Goal: Information Seeking & Learning: Learn about a topic

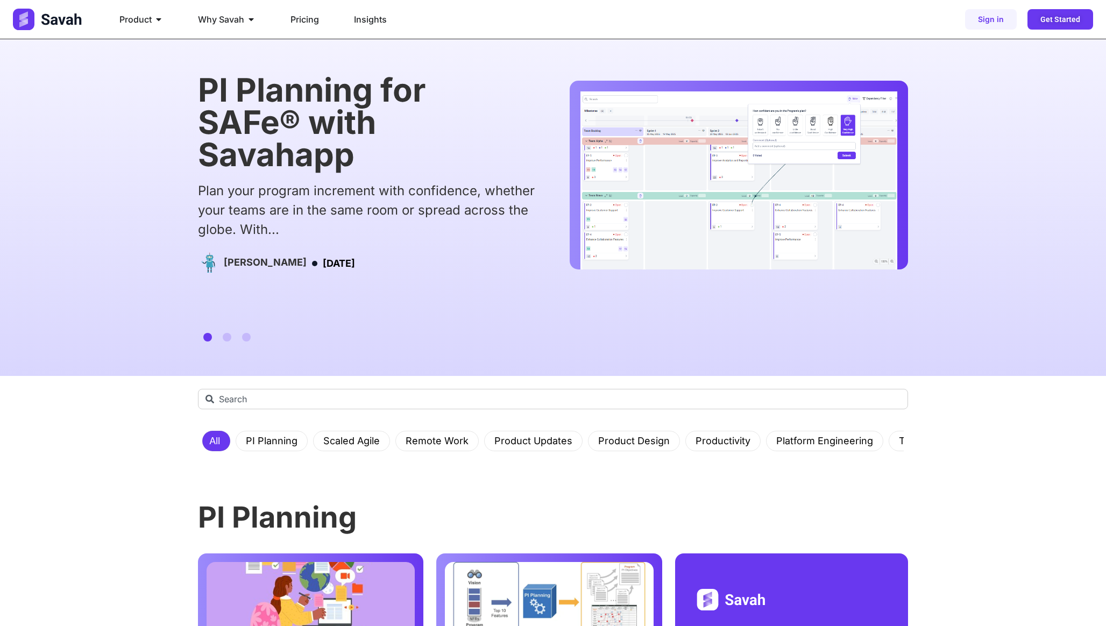
click at [50, 17] on img at bounding box center [48, 20] width 71 height 22
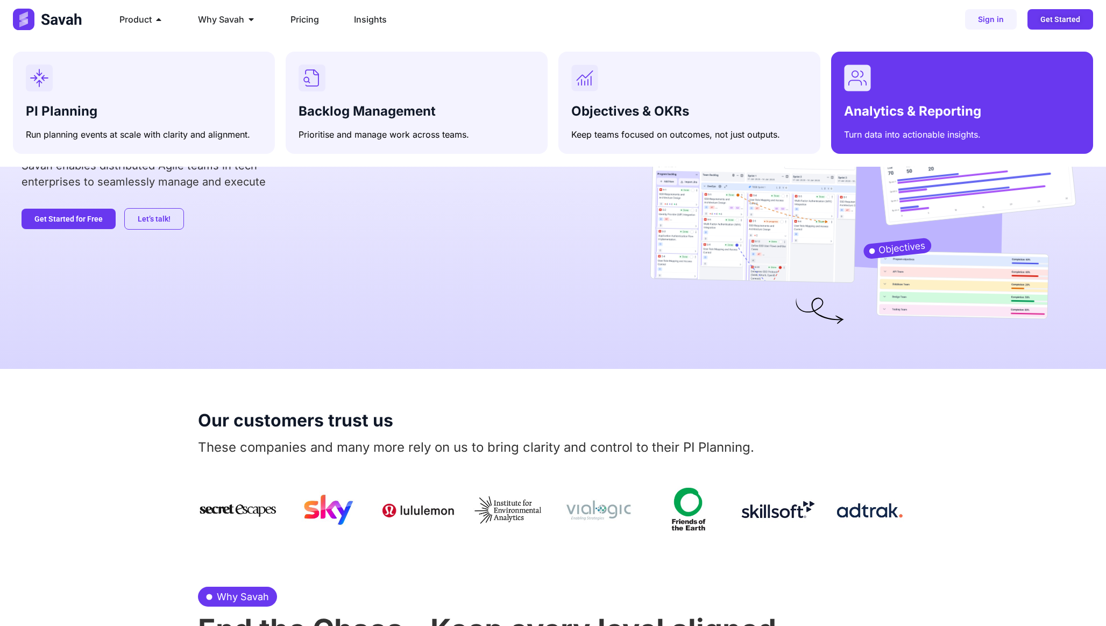
click at [872, 78] on div "Menu" at bounding box center [962, 78] width 236 height 27
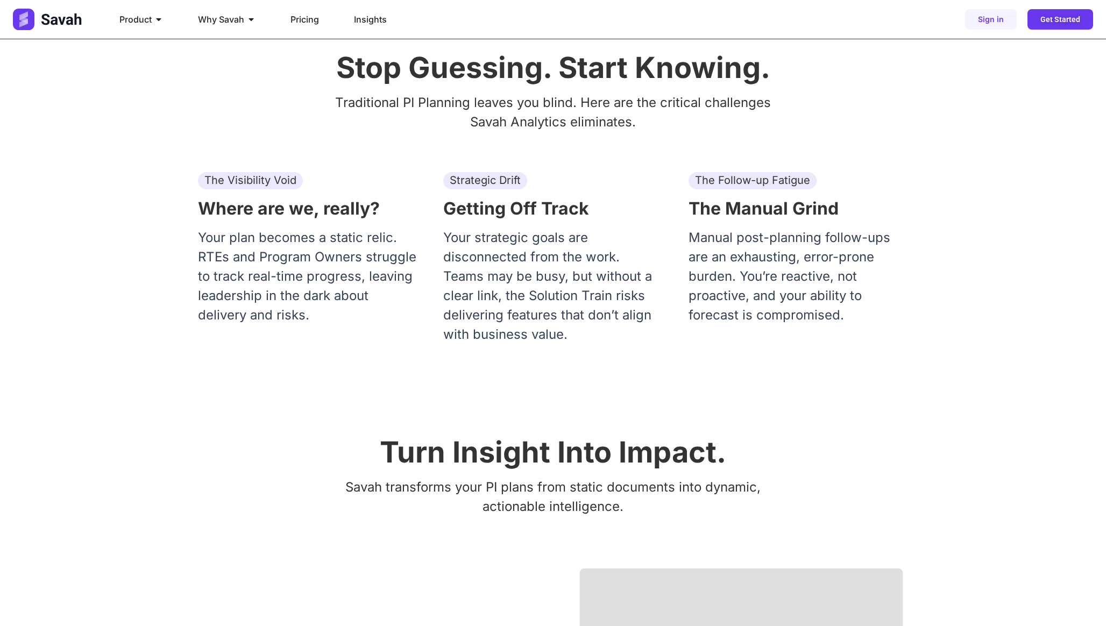
scroll to position [268, 0]
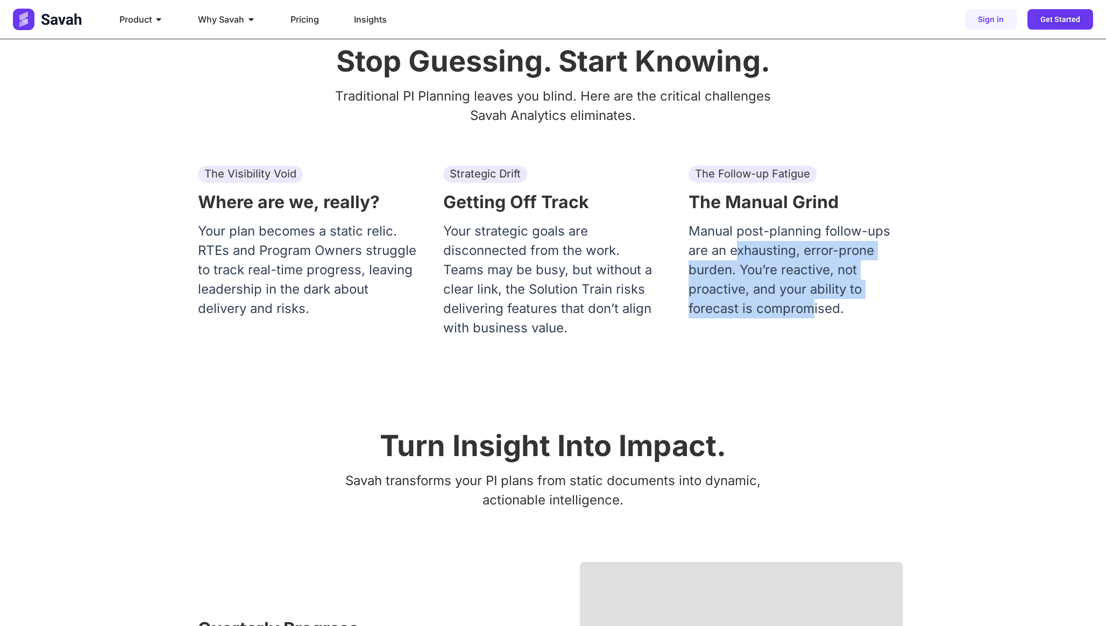
drag, startPoint x: 774, startPoint y: 279, endPoint x: 813, endPoint y: 315, distance: 52.2
click at [813, 315] on p "Manual post-planning follow-ups are an exhausting, error-prone burden. You’re r…" at bounding box center [799, 270] width 220 height 97
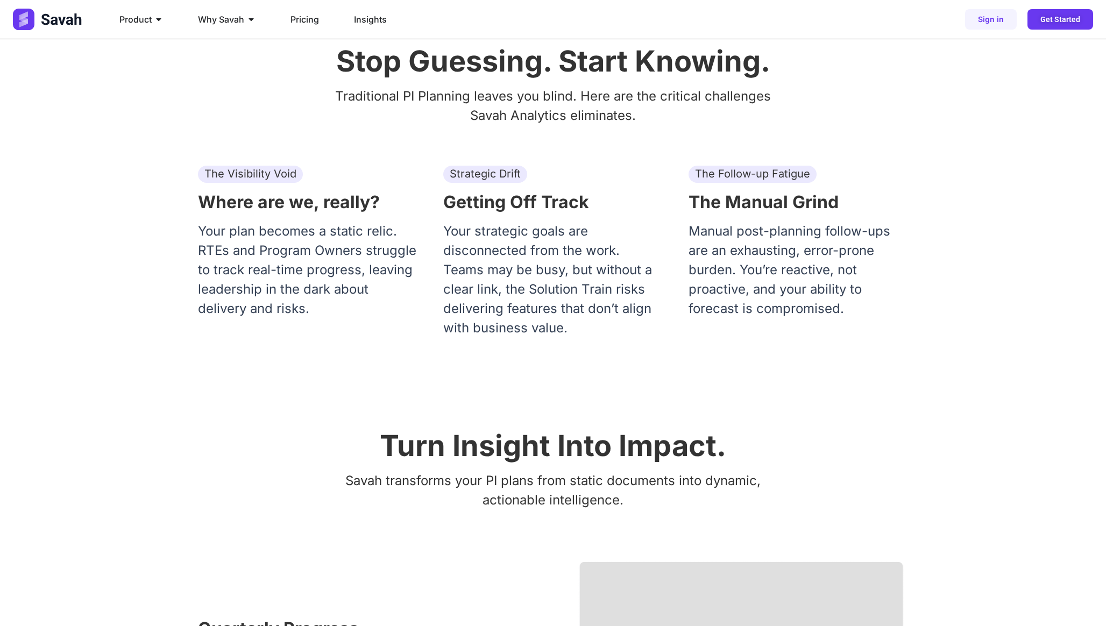
click at [828, 354] on div "Stop Guessing. Start Knowing. Traditional PI Planning leaves you blind. Here ar…" at bounding box center [553, 196] width 710 height 385
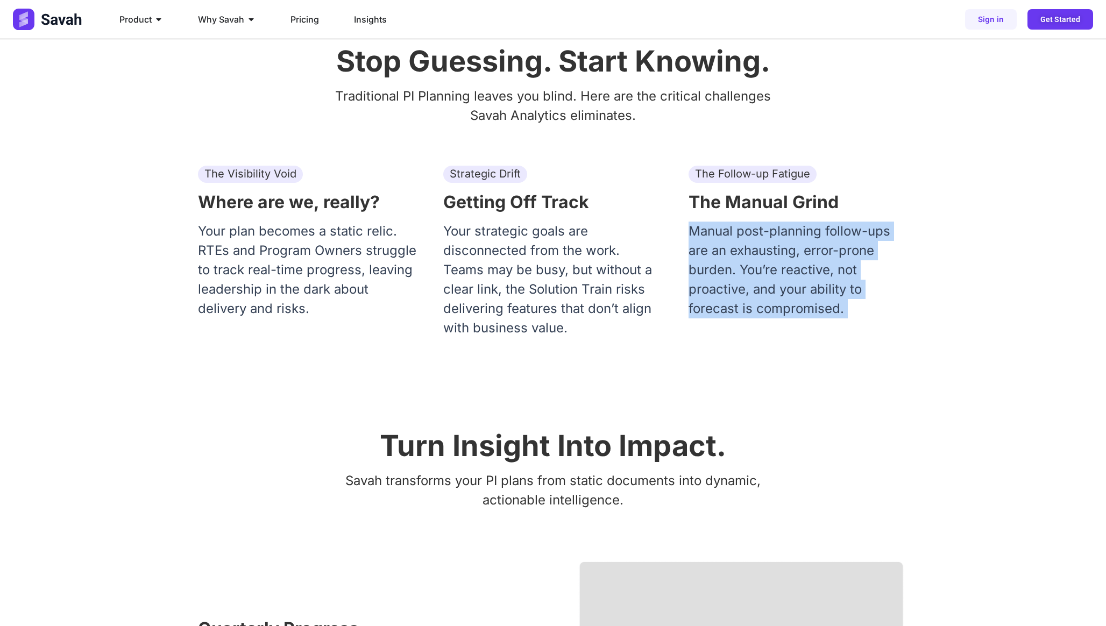
click at [828, 354] on div "Stop Guessing. Start Knowing. Traditional PI Planning leaves you blind. Here ar…" at bounding box center [553, 196] width 710 height 385
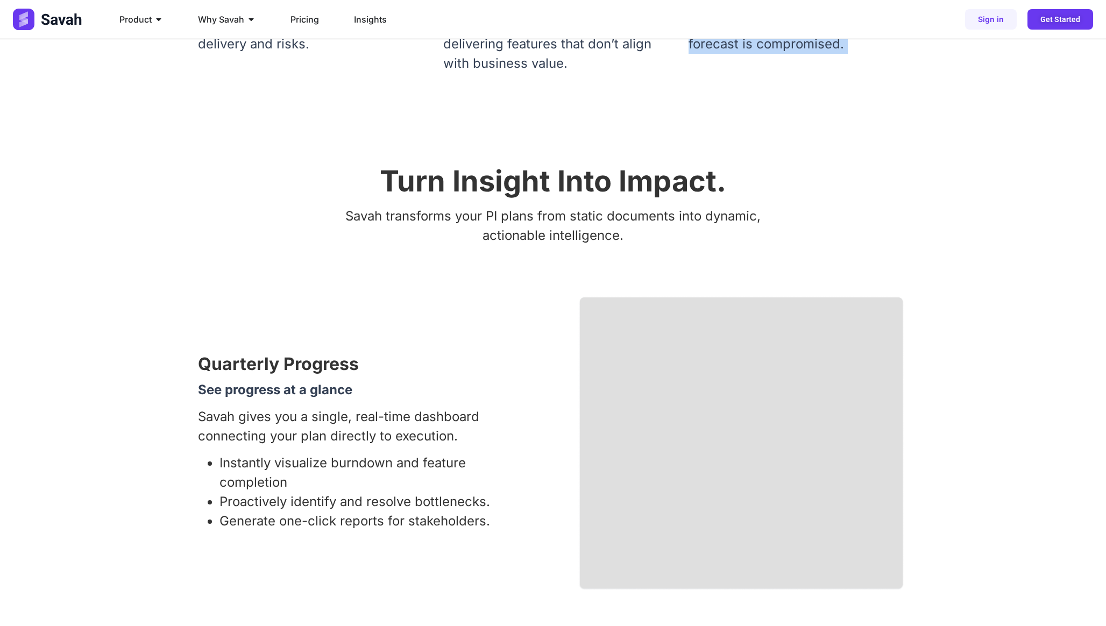
scroll to position [536, 0]
